Goal: Task Accomplishment & Management: Use online tool/utility

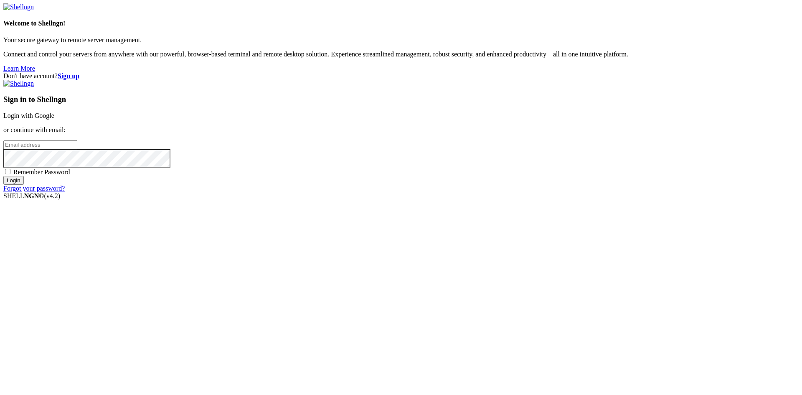
type input "root"
click at [54, 119] on link "Login with Google" at bounding box center [28, 115] width 51 height 7
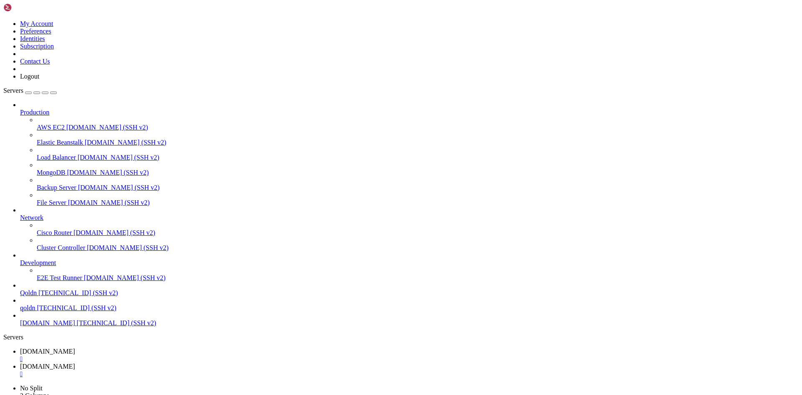
type input "/root/ecommerce_platform/backend/src/products"
type textarea "export class ProductsModule {}"
paste textarea "export class ProductsModule {}"
type textarea "export class ProductsModule {}"
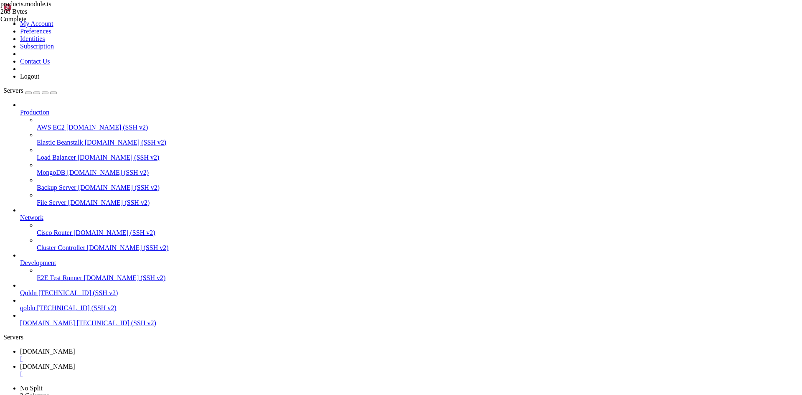
type input "/root/ecommerce_platform/backend/src/products"
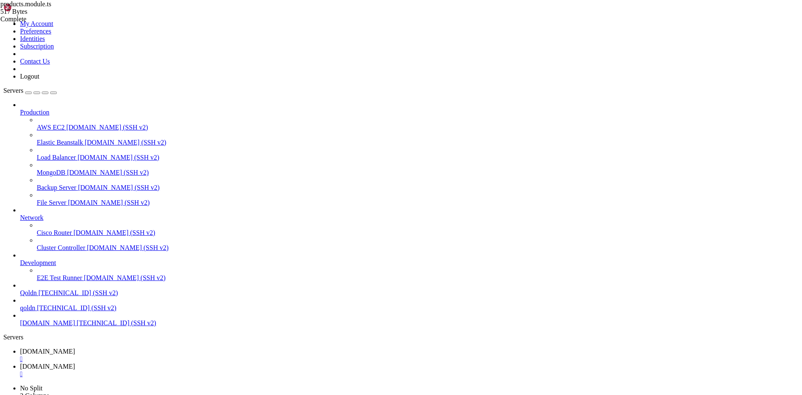
type textarea "export class ProductsService {}"
type textarea "export class ProductsController {}"
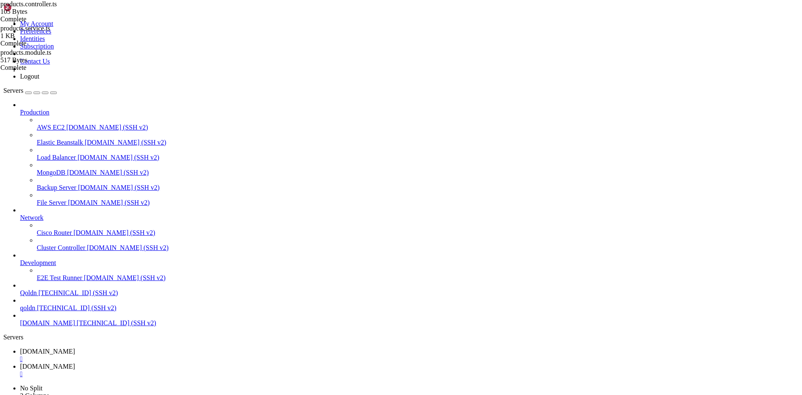
type textarea "}"
click at [127, 348] on link "[DOMAIN_NAME] " at bounding box center [409, 355] width 779 height 15
click at [75, 363] on span "[DOMAIN_NAME]" at bounding box center [47, 366] width 55 height 7
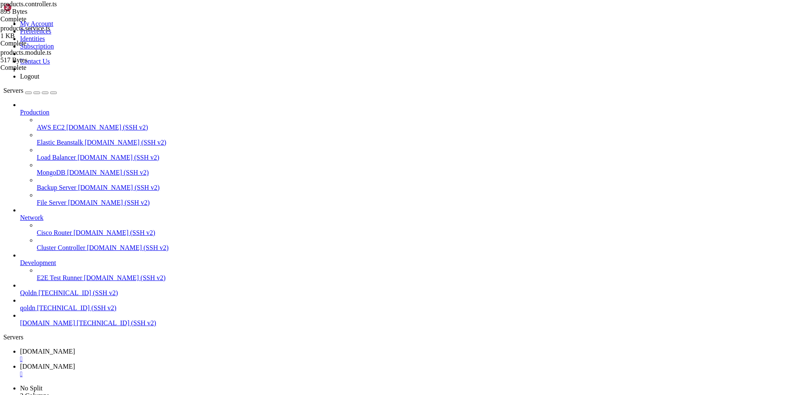
type input "/root/ecommerce_platform/backend/src/products/schemas"
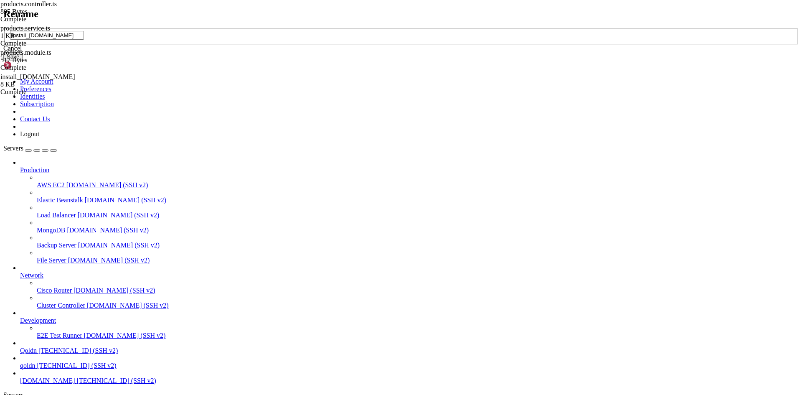
paste input "product.schema.ts"
type input "product.schema.ts"
click at [23, 61] on button "Save" at bounding box center [12, 56] width 19 height 9
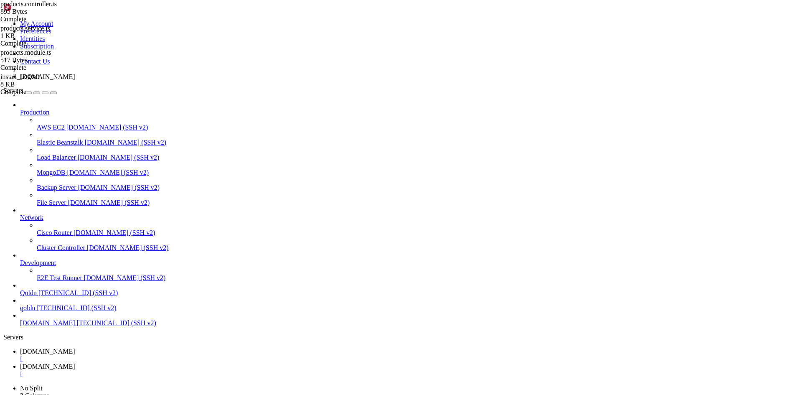
type textarea "echo " DOMAIN=$DOMAIN LE_EMAIL=$LE_EMAIL DB_PASS='*****' bash /root/install_[DO…"
type textarea "export const ProductSchema = SchemaFactory.createForClass(Product);"
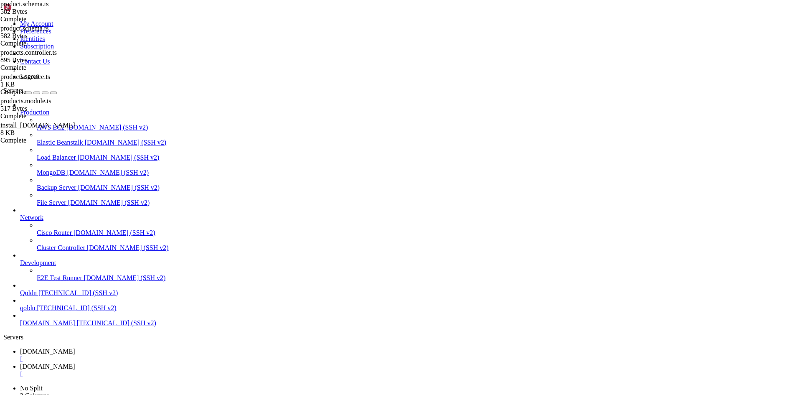
type input "/root/ecommerce_platform/backend/src"
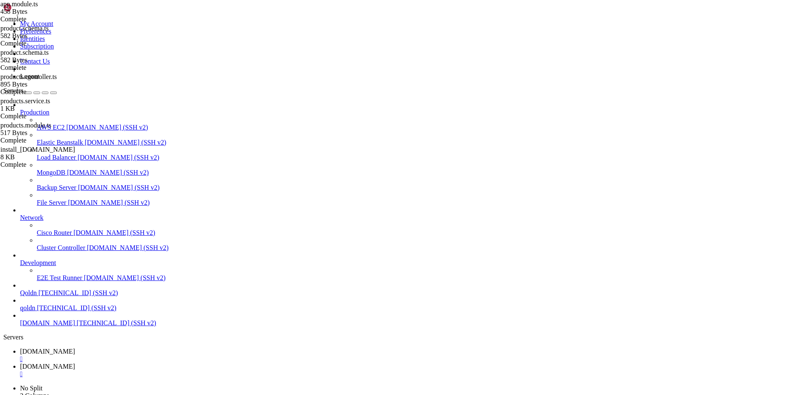
type textarea "import { Module } from '@nestjs/common';"
click at [75, 348] on span "[DOMAIN_NAME]" at bounding box center [47, 351] width 55 height 7
click at [75, 363] on span "[DOMAIN_NAME]" at bounding box center [47, 366] width 55 height 7
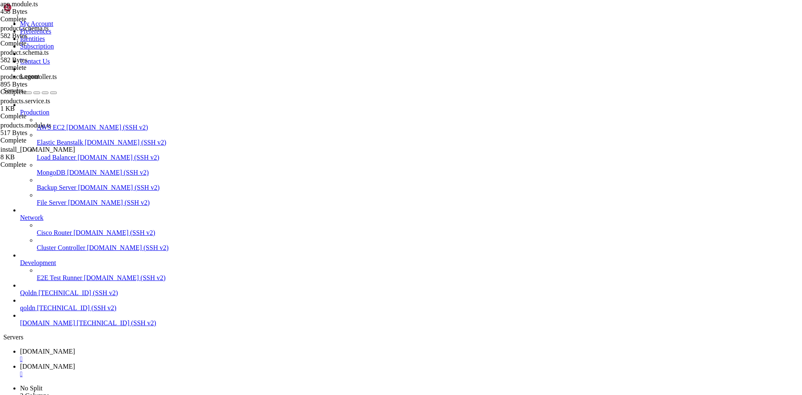
type input "/root/ecommerce_platform/backend/src"
paste textarea "export class AppModule {}"
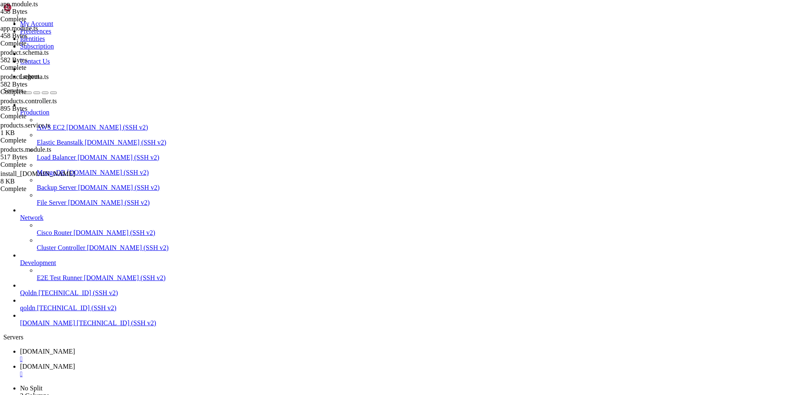
type textarea "export class AppModule {}"
click at [75, 363] on span "[DOMAIN_NAME]" at bounding box center [47, 366] width 55 height 7
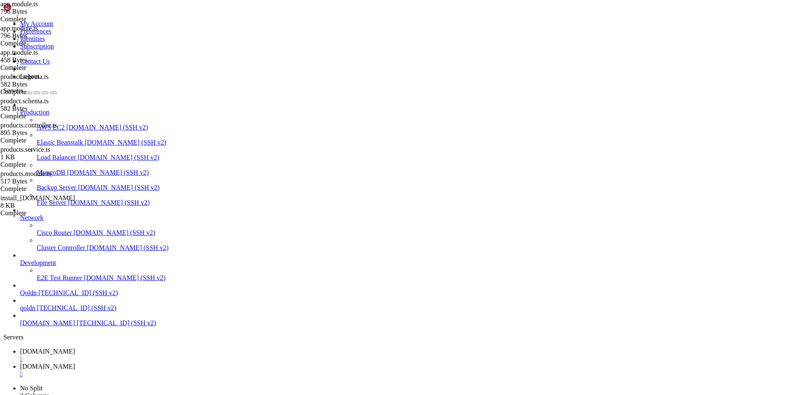
type input "/root/ecommerce_platform/backend"
drag, startPoint x: 241, startPoint y: 44, endPoint x: 137, endPoint y: 38, distance: 104.6
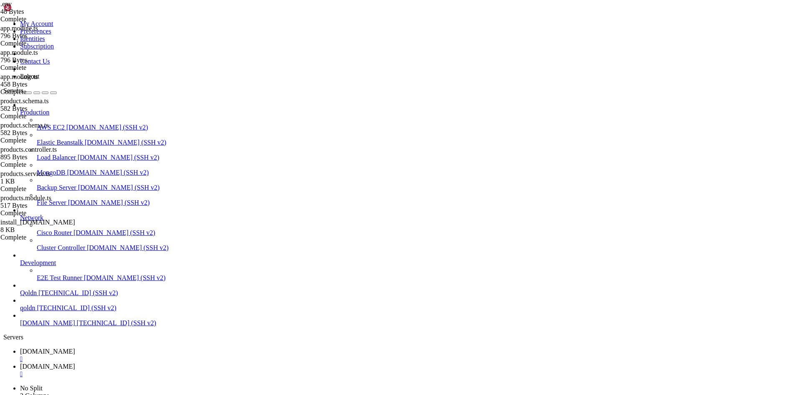
type textarea "MONGODB_URI=mongodb://localhost:27017/ecommerce"
paste textarea "PORT=4000"
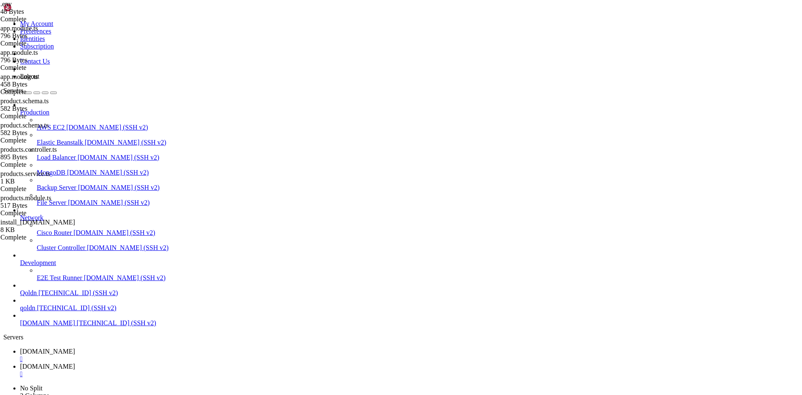
type textarea "PORT=4000"
click at [75, 348] on span "[DOMAIN_NAME]" at bounding box center [47, 351] width 55 height 7
drag, startPoint x: 393, startPoint y: 821, endPoint x: 284, endPoint y: 781, distance: 116.2
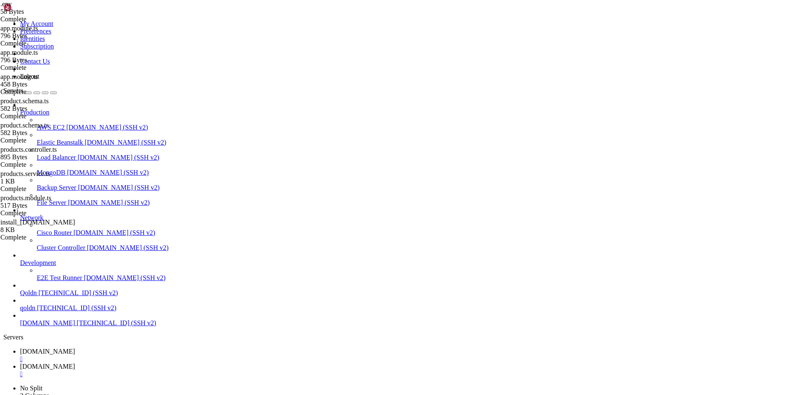
click at [171, 363] on link "[DOMAIN_NAME] " at bounding box center [409, 370] width 779 height 15
type textarea "P"
type textarea "MONGODB_URI=mongodb://localhost:27017/ecommerce"
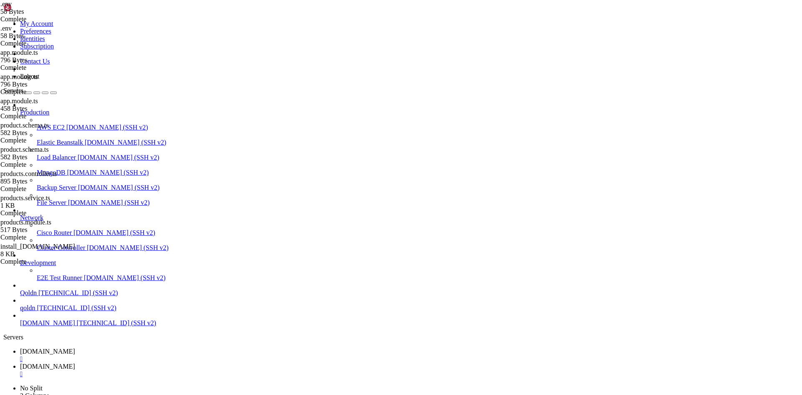
click at [75, 348] on span "[DOMAIN_NAME]" at bounding box center [47, 351] width 55 height 7
drag, startPoint x: 8, startPoint y: 708, endPoint x: 257, endPoint y: 719, distance: 250.1
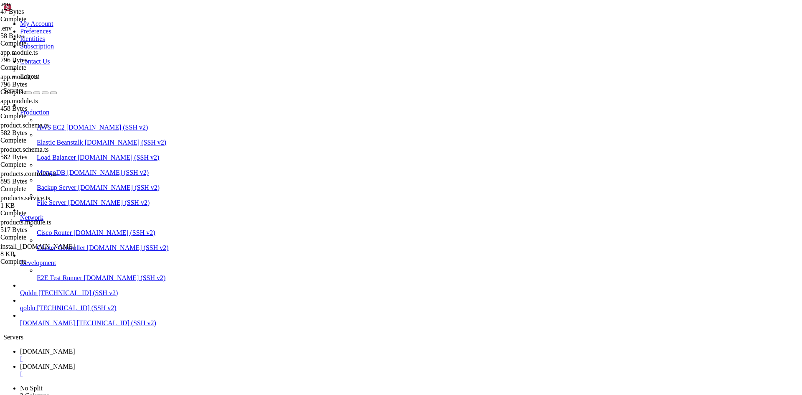
copy div "root @ Ubuntu-2204-jammy-amd64-base ~/ecommerce_platform/backend/src/products #…"
drag, startPoint x: 10, startPoint y: 579, endPoint x: 260, endPoint y: 662, distance: 262.9
copy div "────┬───────────────────────┬─────────────┬─────────┬─────────┬──────────┬─────…"
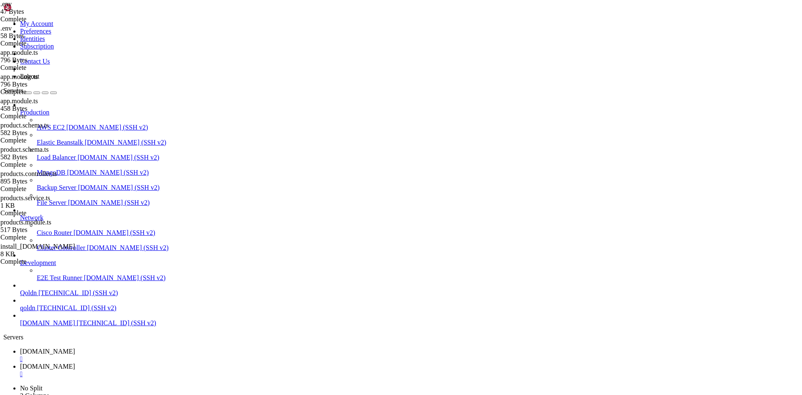
scroll to position [803, 0]
click at [75, 348] on span "[DOMAIN_NAME]" at bounding box center [47, 351] width 55 height 7
click at [75, 363] on span "[DOMAIN_NAME]" at bounding box center [47, 366] width 55 height 7
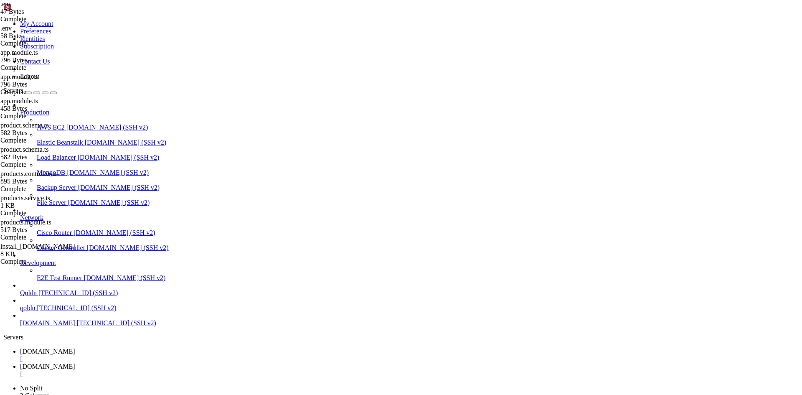
type input "/root/ecommerce_platform"
click at [75, 348] on span "[DOMAIN_NAME]" at bounding box center [47, 351] width 55 height 7
